Goal: Find specific page/section

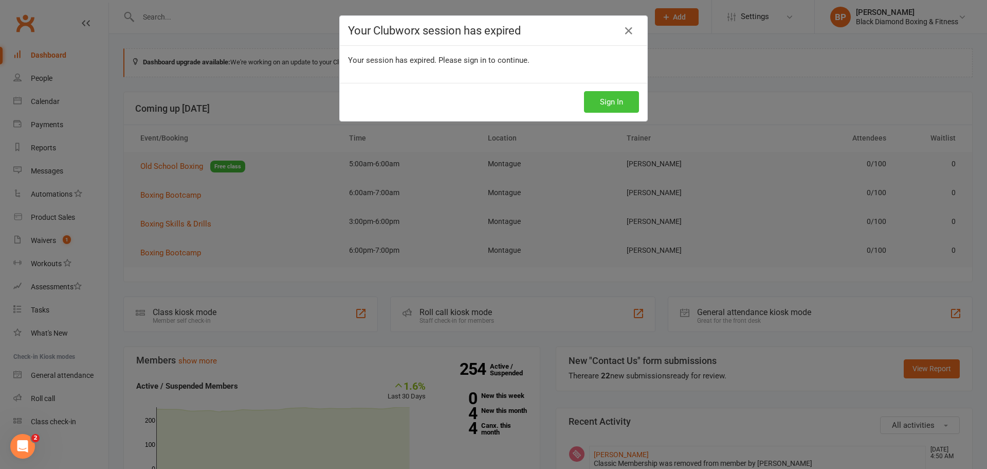
click at [607, 98] on button "Sign In" at bounding box center [611, 102] width 55 height 22
